Goal: Task Accomplishment & Management: Manage account settings

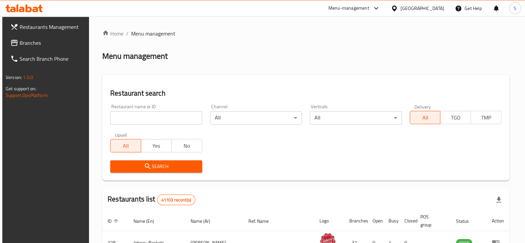
click at [207, 79] on div "Restaurant search Restaurant name or ID Restaurant name or ID Channel All ​ Ver…" at bounding box center [305, 128] width 407 height 106
click at [182, 122] on input "search" at bounding box center [156, 117] width 92 height 13
type input "pushkin"
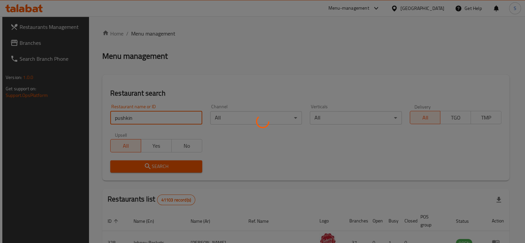
drag, startPoint x: 233, startPoint y: 56, endPoint x: 289, endPoint y: 100, distance: 70.9
click at [233, 56] on div at bounding box center [262, 121] width 525 height 243
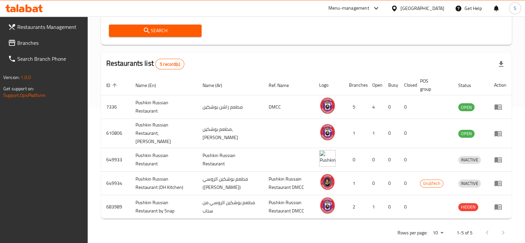
scroll to position [142, 0]
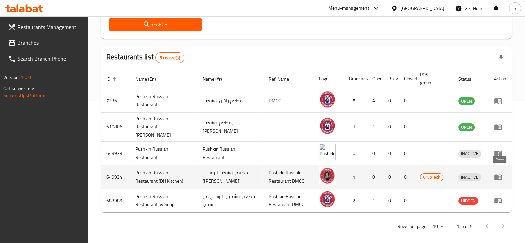
click at [496, 175] on icon "enhanced table" at bounding box center [497, 178] width 7 height 6
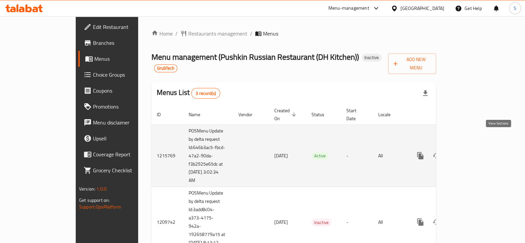
click at [472, 152] on icon "enhanced table" at bounding box center [468, 156] width 8 height 8
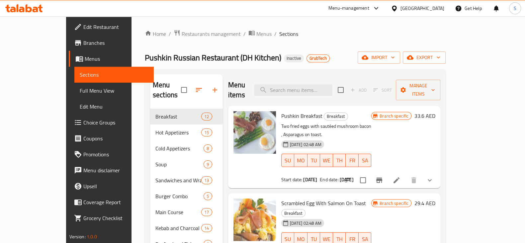
drag, startPoint x: 36, startPoint y: 92, endPoint x: 76, endPoint y: 143, distance: 65.7
click at [80, 92] on span "Full Menu View" at bounding box center [114, 91] width 69 height 8
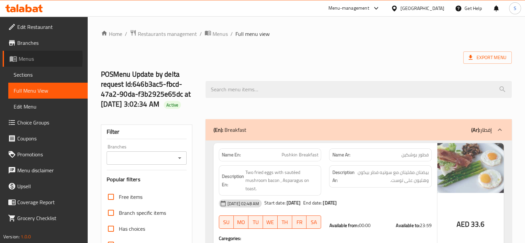
click at [16, 58] on icon at bounding box center [13, 59] width 7 height 6
